Goal: Task Accomplishment & Management: Complete application form

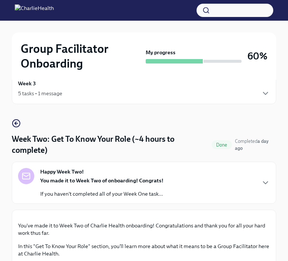
scroll to position [15, 0]
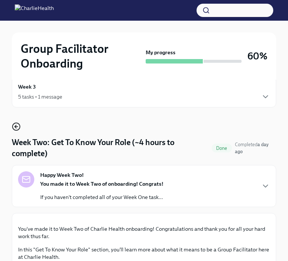
click at [17, 127] on icon "button" at bounding box center [16, 127] width 3 height 0
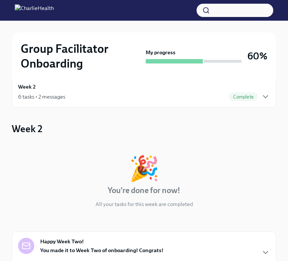
click at [55, 96] on div "6 tasks • 2 messages" at bounding box center [41, 96] width 47 height 7
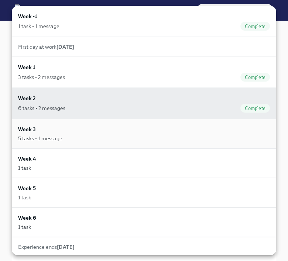
click at [65, 139] on div "5 tasks • 1 message" at bounding box center [144, 138] width 252 height 7
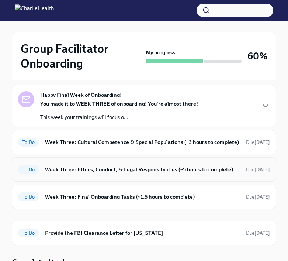
scroll to position [75, 0]
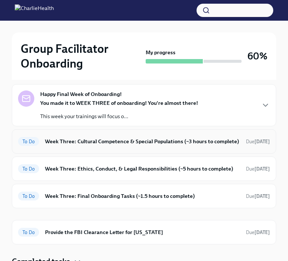
click at [68, 145] on div "To Do Week Three: Cultural Competence & Special Populations (~3 hours to comple…" at bounding box center [144, 141] width 252 height 12
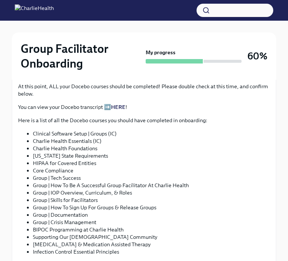
scroll to position [641, 0]
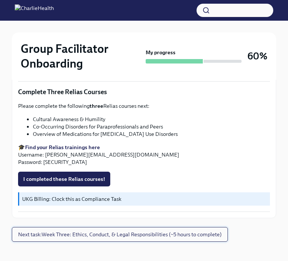
click at [120, 231] on span "Next task : Week Three: Ethics, Conduct, & Legal Responsibilities (~5 hours to …" at bounding box center [120, 234] width 204 height 7
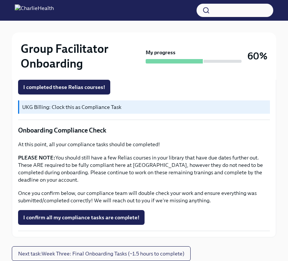
scroll to position [484, 0]
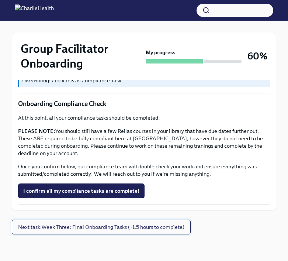
click at [117, 224] on span "Next task : Week Three: Final Onboarding Tasks (~1.5 hours to complete)" at bounding box center [101, 226] width 166 height 7
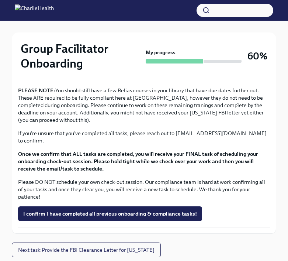
scroll to position [662, 0]
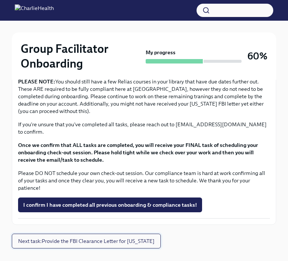
click at [114, 237] on button "Next task : Provide the FBI Clearance Letter for [US_STATE]" at bounding box center [86, 241] width 149 height 15
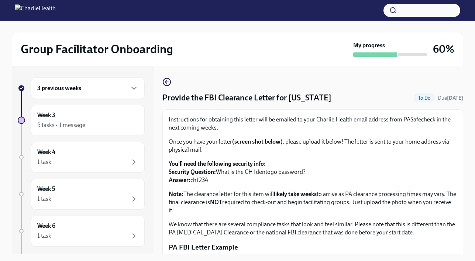
click at [61, 58] on div "Group Facilitator Onboarding My progress 60%" at bounding box center [237, 48] width 451 height 33
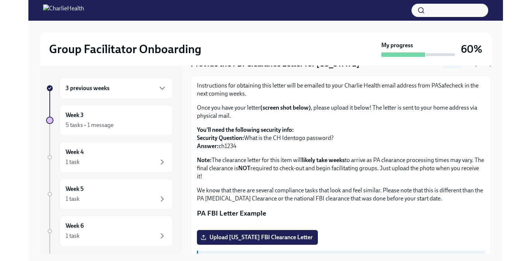
scroll to position [37, 0]
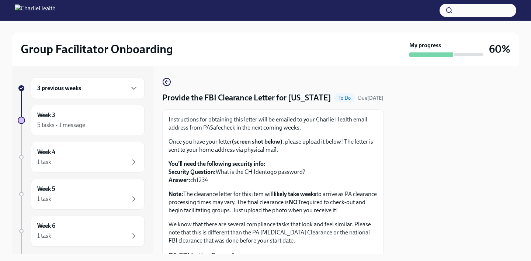
click at [84, 89] on div "3 previous weeks" at bounding box center [87, 88] width 101 height 9
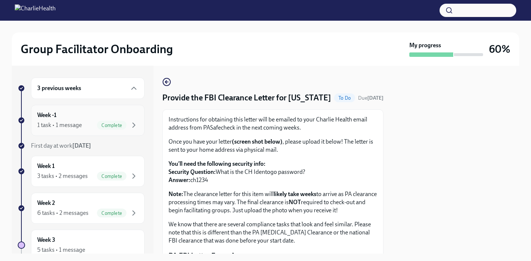
click at [84, 113] on div "Week -1 1 task • 1 message Complete" at bounding box center [87, 120] width 101 height 18
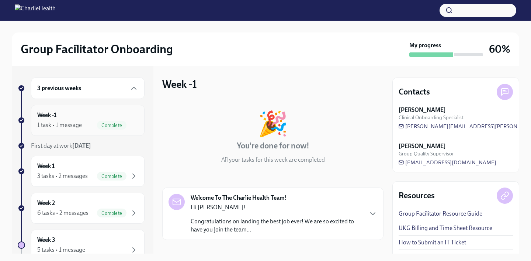
click at [92, 113] on div "Week -1 1 task • 1 message Complete" at bounding box center [87, 120] width 101 height 18
click at [87, 129] on div "1 task • 1 message Complete" at bounding box center [87, 125] width 101 height 9
click at [94, 210] on div "6 tasks • 2 messages Complete" at bounding box center [87, 212] width 101 height 9
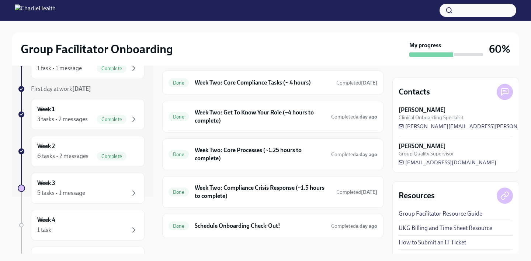
scroll to position [286, 0]
click at [217, 223] on div "Done Schedule Onboarding Check-Out! Completed a day ago" at bounding box center [273, 226] width 209 height 12
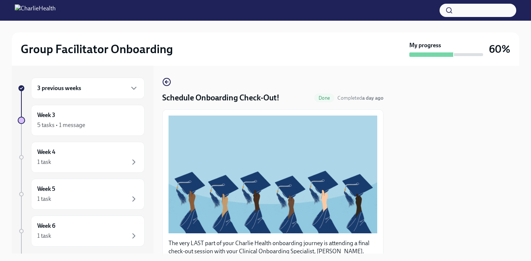
scroll to position [180, 0]
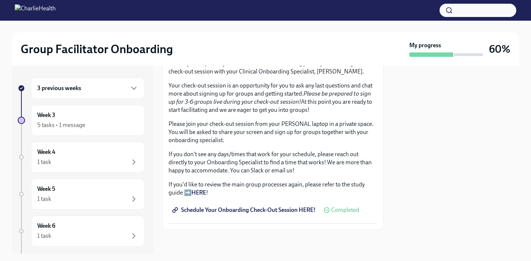
click at [219, 213] on span "Schedule Your Onboarding Check-Out Session HERE!" at bounding box center [245, 209] width 142 height 7
click at [99, 123] on div "5 tasks • 1 message" at bounding box center [87, 125] width 101 height 9
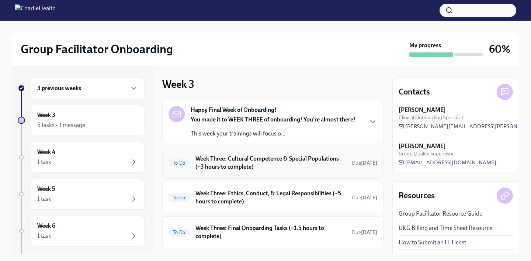
click at [245, 161] on h6 "Week Three: Cultural Competence & Special Populations (~3 hours to complete)" at bounding box center [271, 163] width 151 height 16
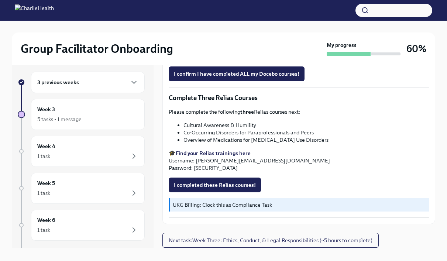
scroll to position [4, 0]
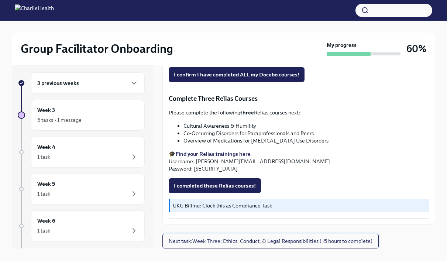
click at [240, 244] on span "Next task : Week Three: Ethics, Conduct, & Legal Responsibilities (~5 hours to …" at bounding box center [271, 240] width 204 height 7
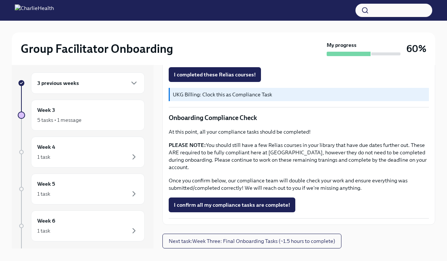
scroll to position [409, 0]
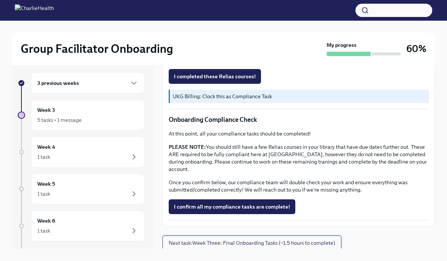
click at [288, 242] on span "Next task : Week Three: Final Onboarding Tasks (~1.5 hours to complete)" at bounding box center [252, 242] width 166 height 7
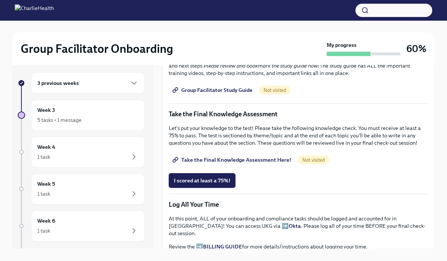
scroll to position [344, 0]
click at [258, 159] on span "Take the Final Knowledge Assessment Here!" at bounding box center [232, 159] width 117 height 7
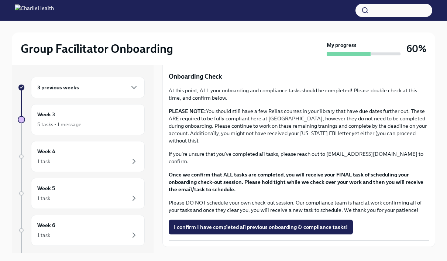
scroll to position [577, 0]
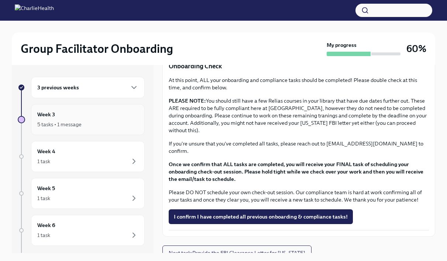
click at [77, 113] on div "Week 3 5 tasks • 1 message" at bounding box center [87, 119] width 101 height 18
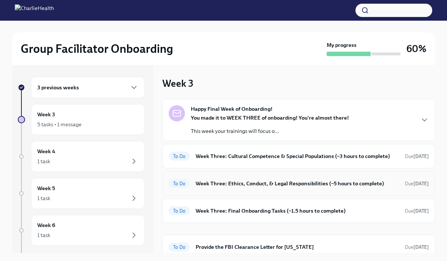
click at [205, 183] on h6 "Week Three: Ethics, Conduct, & Legal Responsibilities (~5 hours to complete)" at bounding box center [297, 183] width 203 height 8
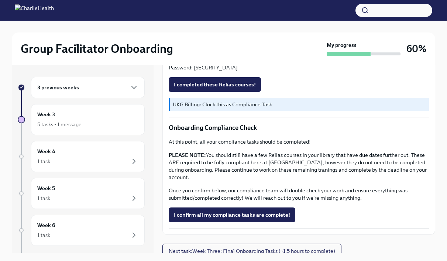
scroll to position [411, 0]
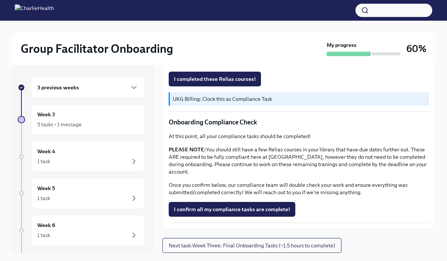
click at [284, 245] on span "Next task : Week Three: Final Onboarding Tasks (~1.5 hours to complete)" at bounding box center [252, 245] width 166 height 7
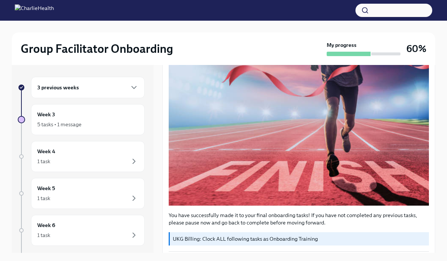
scroll to position [130, 0]
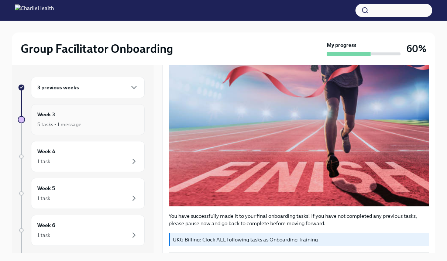
click at [91, 123] on div "5 tasks • 1 message" at bounding box center [87, 124] width 101 height 9
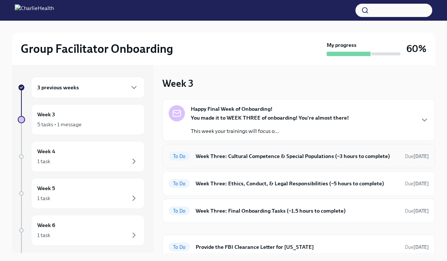
click at [231, 155] on h6 "Week Three: Cultural Competence & Special Populations (~3 hours to complete)" at bounding box center [297, 156] width 203 height 8
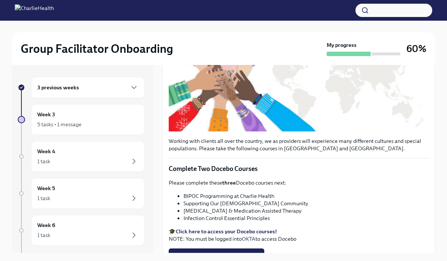
scroll to position [197, 0]
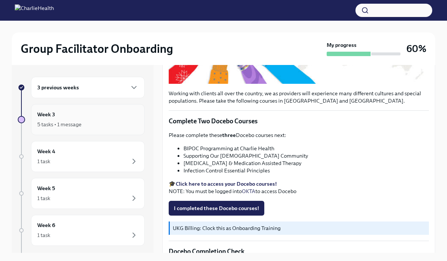
click at [86, 127] on div "5 tasks • 1 message" at bounding box center [87, 124] width 101 height 9
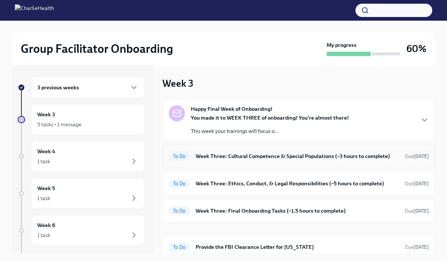
click at [249, 160] on h6 "Week Three: Cultural Competence & Special Populations (~3 hours to complete)" at bounding box center [297, 156] width 203 height 8
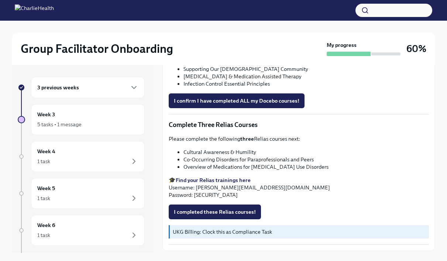
scroll to position [565, 0]
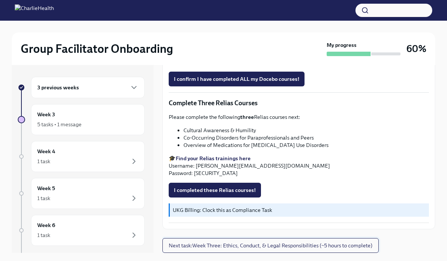
click at [285, 246] on span "Next task : Week Three: Ethics, Conduct, & Legal Responsibilities (~5 hours to …" at bounding box center [271, 245] width 204 height 7
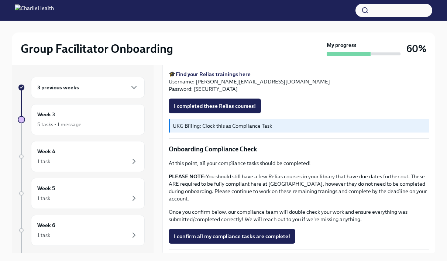
scroll to position [384, 0]
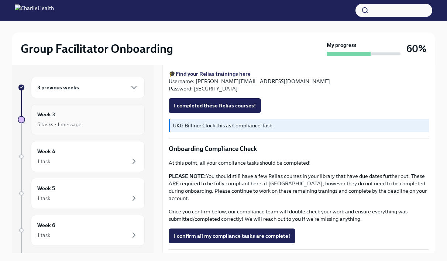
click at [117, 127] on div "5 tasks • 1 message" at bounding box center [87, 124] width 101 height 9
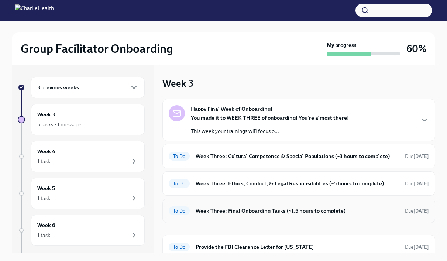
click at [263, 214] on h6 "Week Three: Final Onboarding Tasks (~1.5 hours to complete)" at bounding box center [297, 211] width 203 height 8
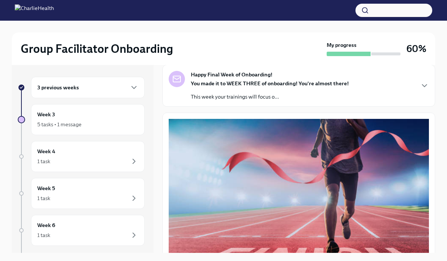
scroll to position [42, 0]
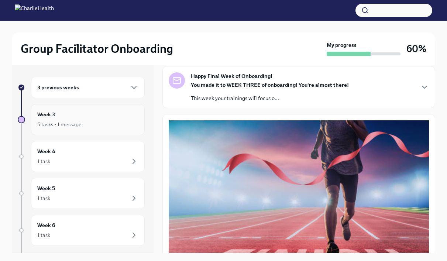
click at [122, 122] on div "5 tasks • 1 message" at bounding box center [87, 124] width 101 height 9
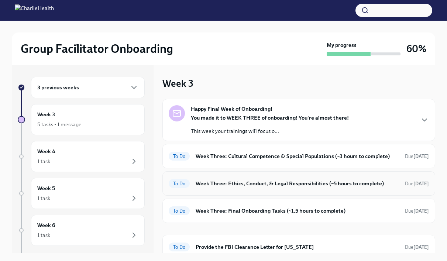
click at [273, 189] on div "To Do Week Three: Ethics, Conduct, & Legal Responsibilities (~5 hours to comple…" at bounding box center [299, 183] width 260 height 12
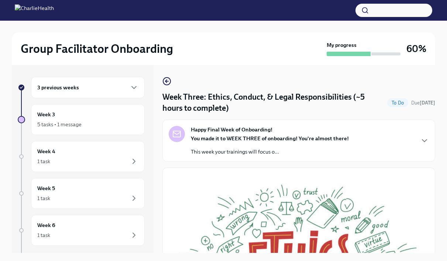
click at [288, 141] on strong "You made it to WEEK THREE of onboarding! You're almost there!" at bounding box center [270, 138] width 158 height 7
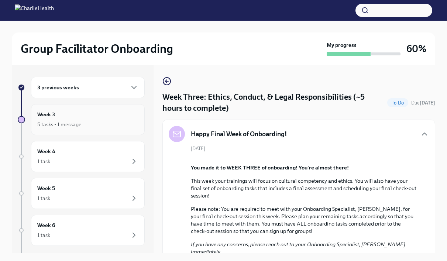
click at [78, 121] on div "5 tasks • 1 message" at bounding box center [59, 124] width 44 height 7
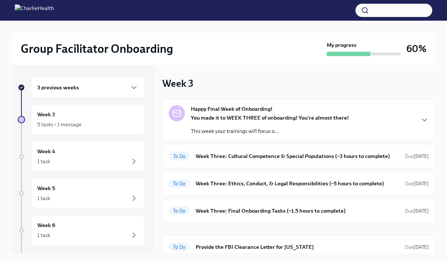
click at [88, 89] on div "3 previous weeks" at bounding box center [87, 87] width 101 height 9
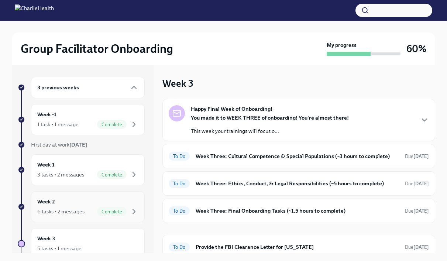
click at [76, 203] on div "Week 2 6 tasks • 2 messages Complete" at bounding box center [87, 206] width 101 height 18
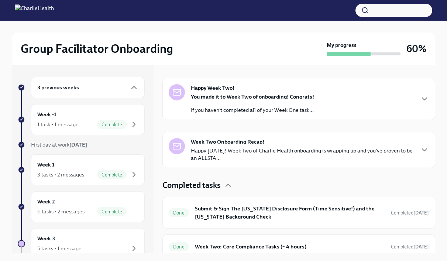
scroll to position [235, 0]
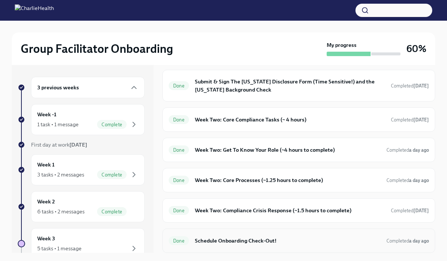
click at [240, 246] on div "Done Schedule Onboarding Check-Out! Completed a day ago" at bounding box center [299, 241] width 260 height 12
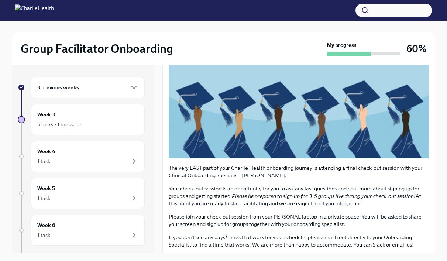
scroll to position [145, 0]
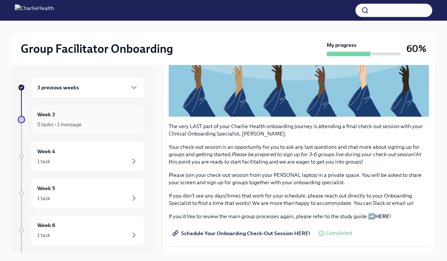
click at [103, 117] on div "Week 3 5 tasks • 1 message" at bounding box center [87, 119] width 101 height 18
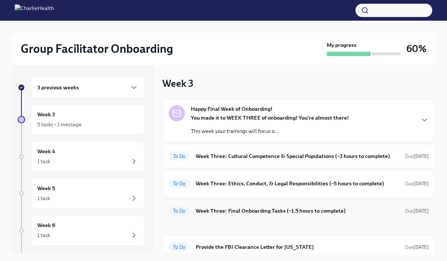
click at [240, 212] on h6 "Week Three: Final Onboarding Tasks (~1.5 hours to complete)" at bounding box center [297, 211] width 203 height 8
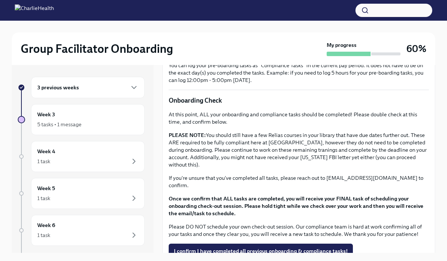
scroll to position [543, 0]
click at [108, 121] on div "5 tasks • 1 message" at bounding box center [87, 124] width 101 height 9
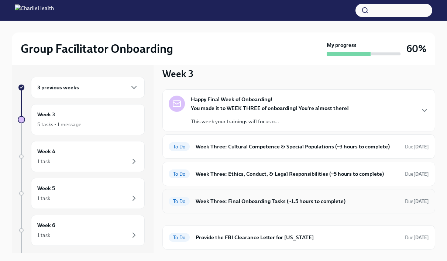
scroll to position [10, 0]
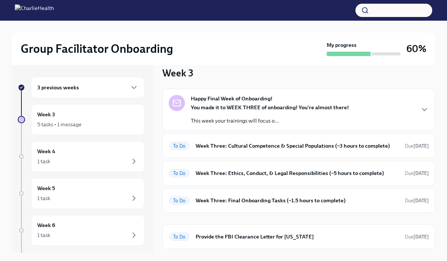
click at [95, 89] on div "3 previous weeks" at bounding box center [87, 87] width 101 height 9
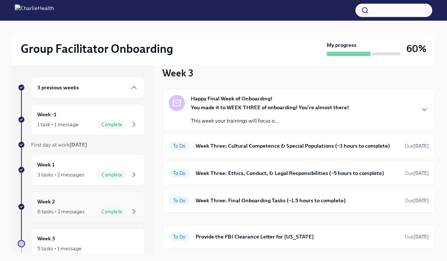
click at [77, 209] on div "6 tasks • 2 messages" at bounding box center [60, 211] width 47 height 7
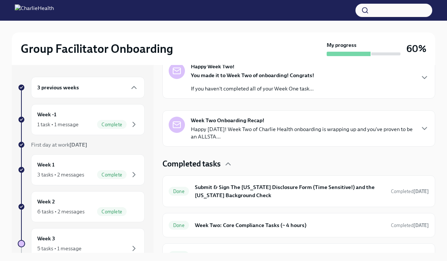
scroll to position [235, 0]
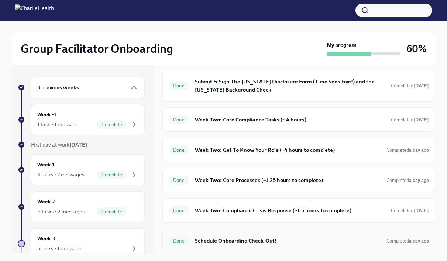
click at [278, 246] on div "Done Schedule Onboarding Check-Out! Completed a day ago" at bounding box center [298, 240] width 273 height 24
click at [265, 239] on h6 "Schedule Onboarding Check-Out!" at bounding box center [288, 241] width 186 height 8
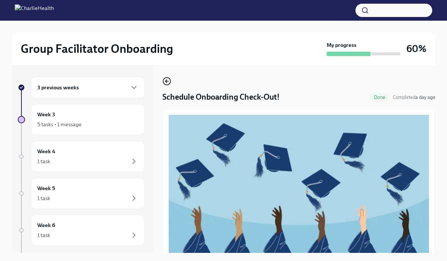
click at [163, 79] on icon "button" at bounding box center [166, 81] width 9 height 9
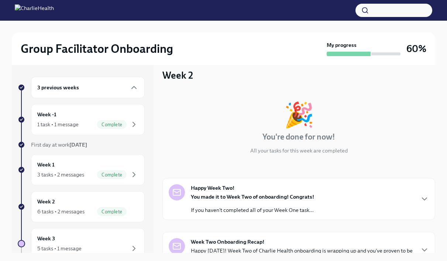
scroll to position [10, 0]
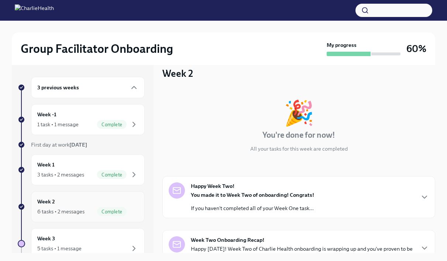
click at [96, 208] on div "6 tasks • 2 messages Complete" at bounding box center [87, 211] width 101 height 9
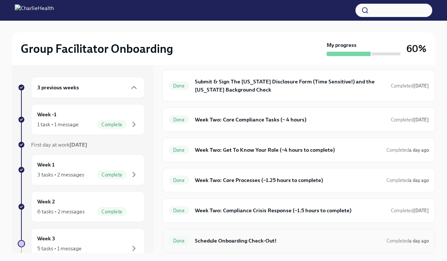
click at [230, 247] on div "Done Schedule Onboarding Check-Out! Completed a day ago" at bounding box center [298, 240] width 273 height 24
click at [238, 237] on h6 "Schedule Onboarding Check-Out!" at bounding box center [288, 241] width 186 height 8
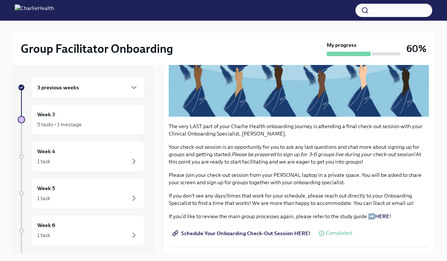
scroll to position [136, 0]
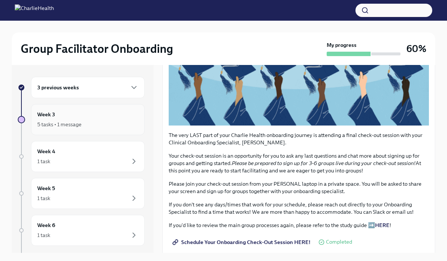
click at [82, 123] on div "5 tasks • 1 message" at bounding box center [87, 124] width 101 height 9
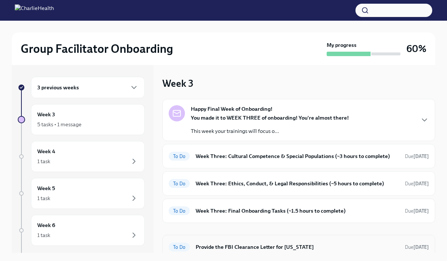
scroll to position [29, 0]
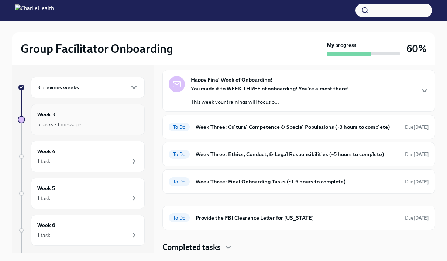
click at [75, 117] on div "Week 3 5 tasks • 1 message" at bounding box center [87, 119] width 101 height 18
click at [210, 248] on h4 "Completed tasks" at bounding box center [191, 247] width 58 height 11
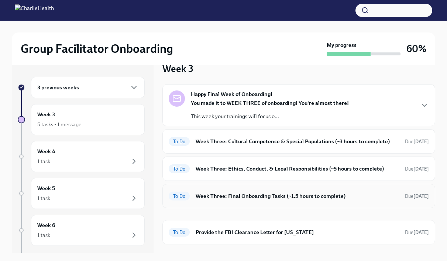
scroll to position [14, 0]
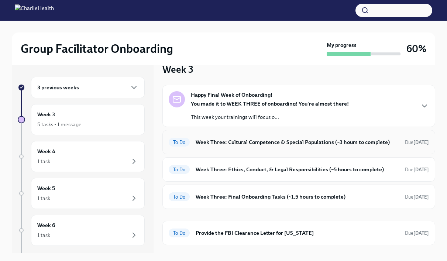
click at [218, 147] on div "To Do Week Three: Cultural Competence & Special Populations (~3 hours to comple…" at bounding box center [299, 142] width 260 height 12
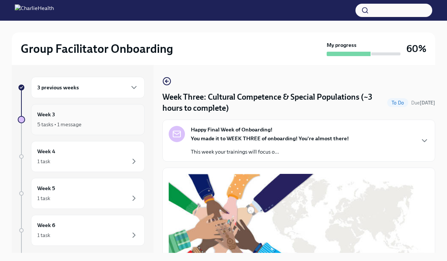
click at [82, 110] on div "Week 3 5 tasks • 1 message" at bounding box center [88, 119] width 114 height 31
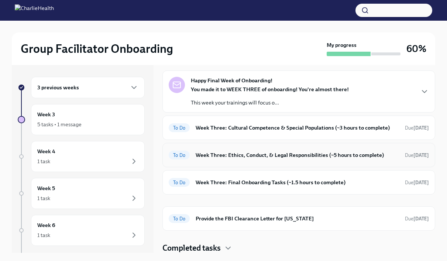
scroll to position [27, 0]
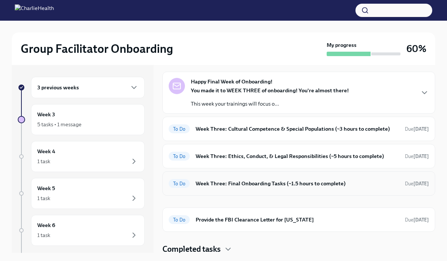
click at [281, 185] on h6 "Week Three: Final Onboarding Tasks (~1.5 hours to complete)" at bounding box center [297, 183] width 203 height 8
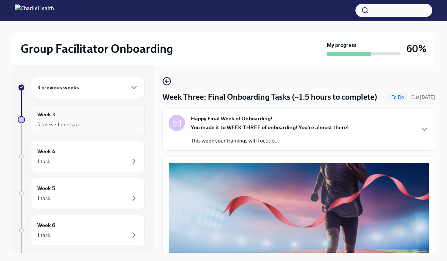
click at [106, 115] on div "Week 3 5 tasks • 1 message" at bounding box center [87, 119] width 101 height 18
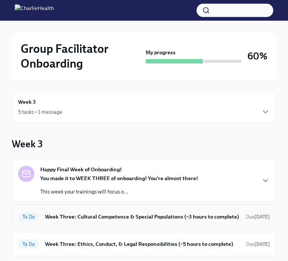
click at [122, 221] on div "To Do Week Three: Cultural Competence & Special Populations (~3 hours to comple…" at bounding box center [144, 217] width 252 height 12
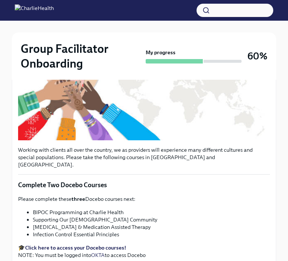
scroll to position [197, 0]
